Goal: Find specific page/section: Find specific page/section

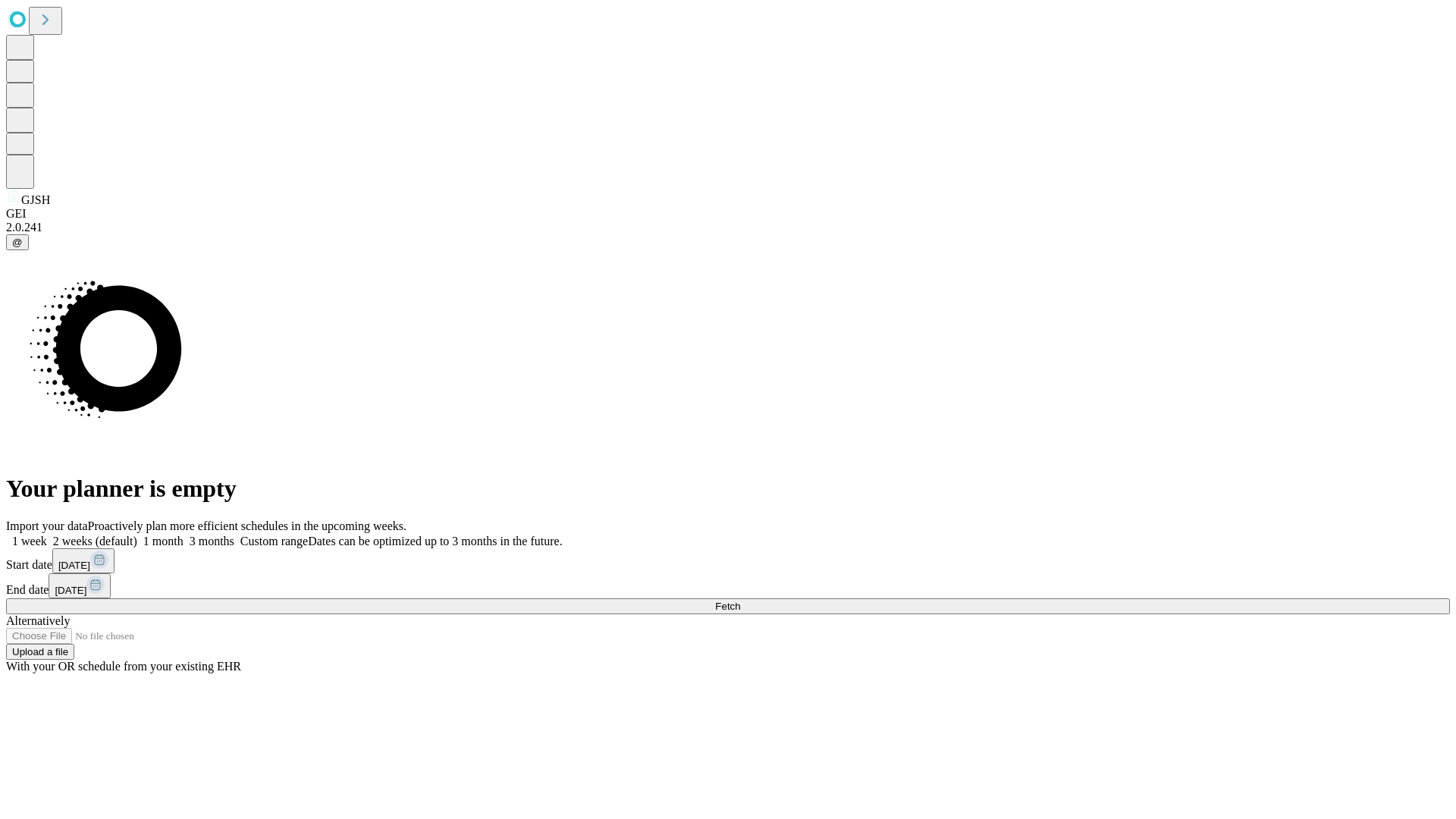
click at [740, 601] on span "Fetch" at bounding box center [728, 606] width 25 height 11
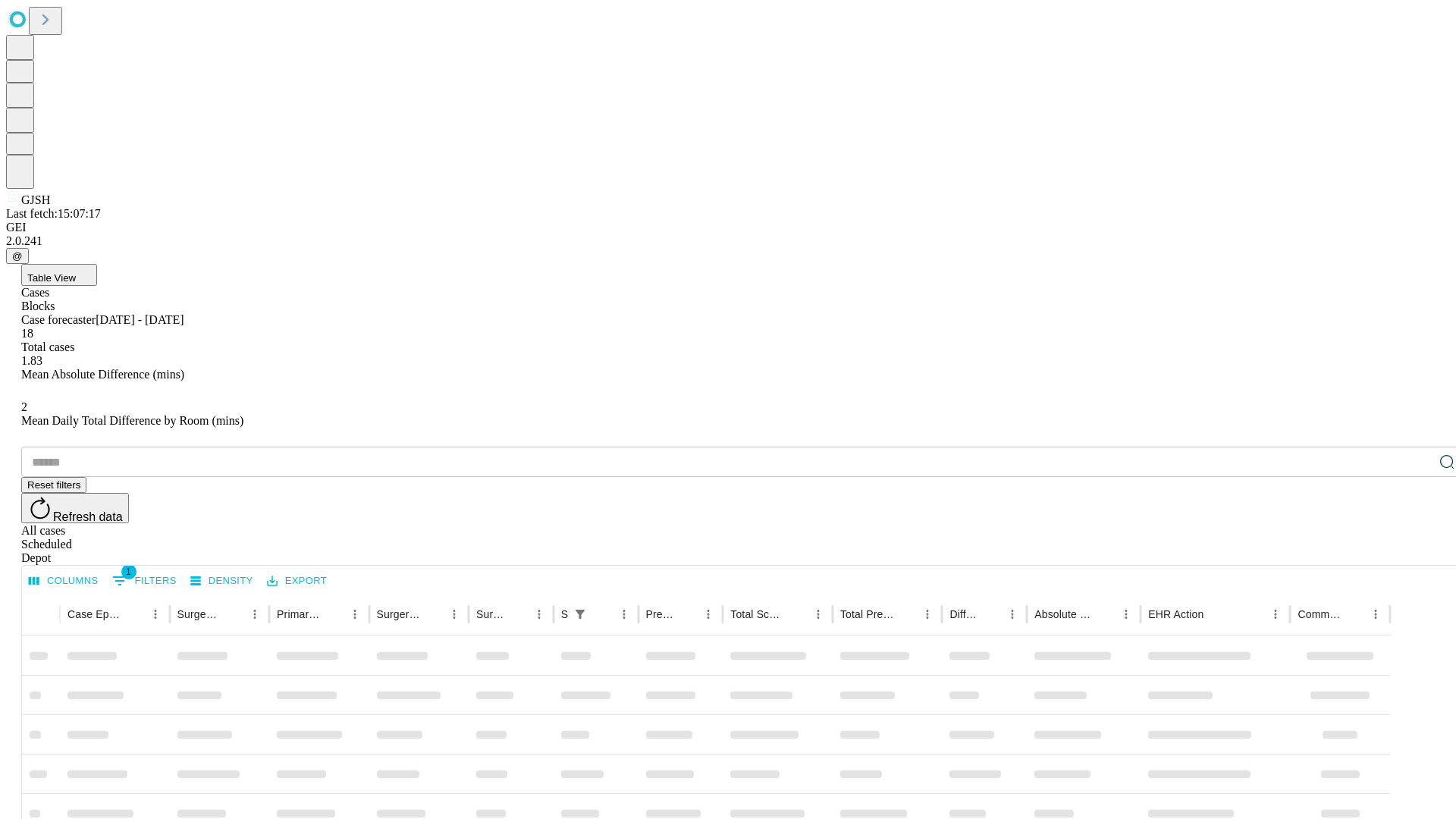
click at [1416, 551] on div "Depot" at bounding box center [743, 558] width 1443 height 14
